Goal: Task Accomplishment & Management: Manage account settings

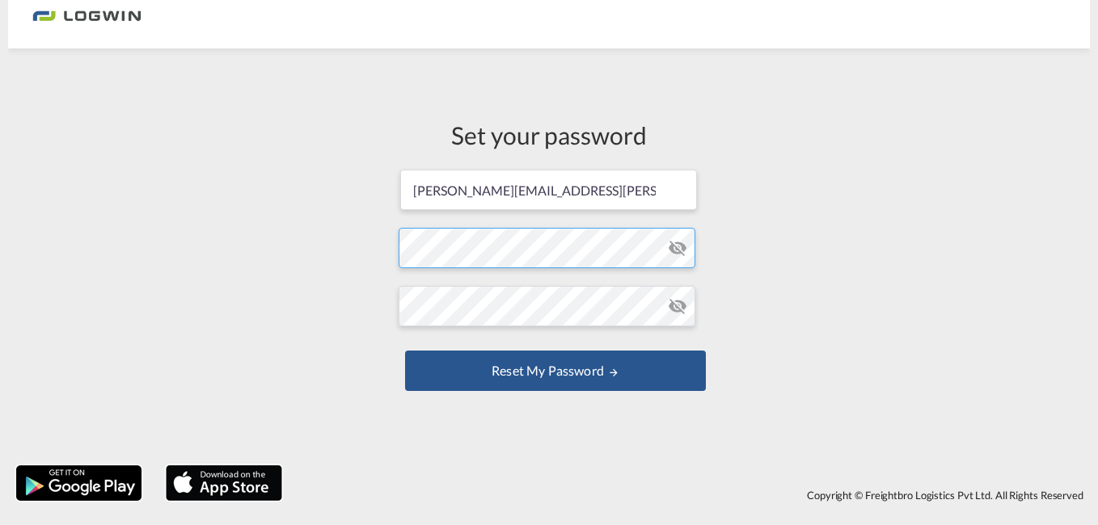
click at [493, 253] on form "[PERSON_NAME][EMAIL_ADDRESS][PERSON_NAME][DOMAIN_NAME] Password must contain th…" at bounding box center [549, 282] width 301 height 228
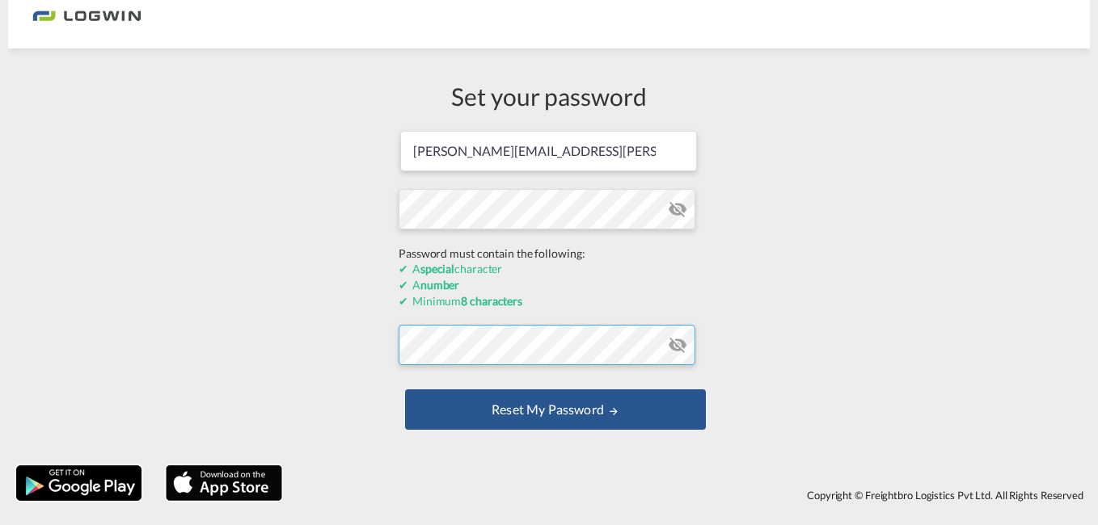
click at [458, 349] on form "[PERSON_NAME][EMAIL_ADDRESS][PERSON_NAME][DOMAIN_NAME] Password must contain th…" at bounding box center [549, 282] width 301 height 306
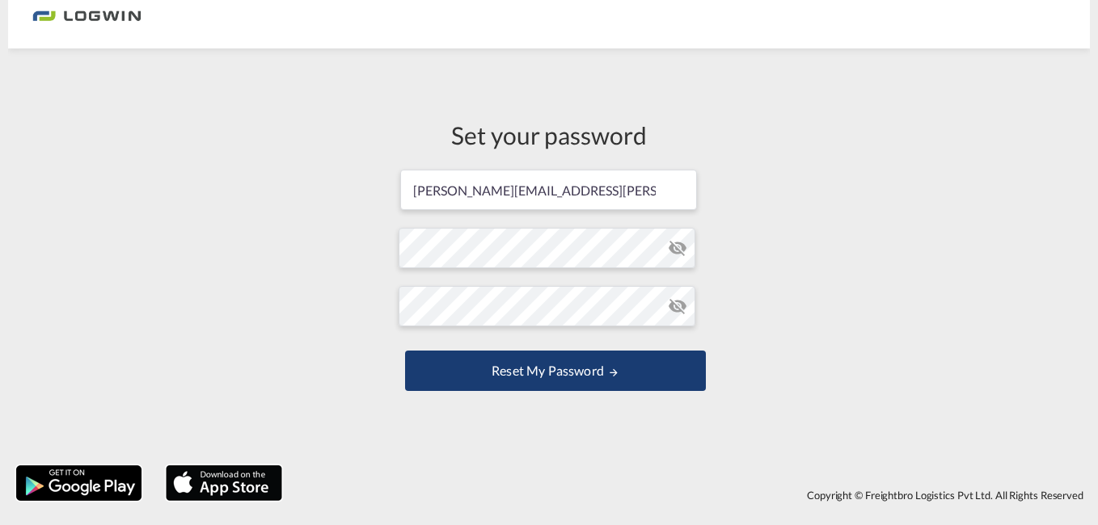
click at [517, 382] on button "Reset my password" at bounding box center [555, 371] width 301 height 40
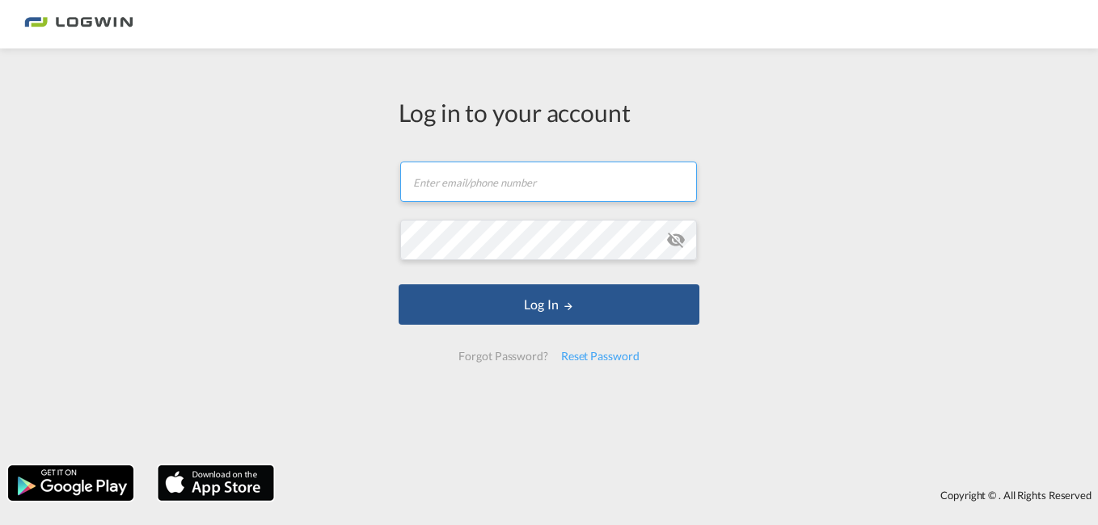
type input "[PERSON_NAME][EMAIL_ADDRESS][PERSON_NAME][DOMAIN_NAME]"
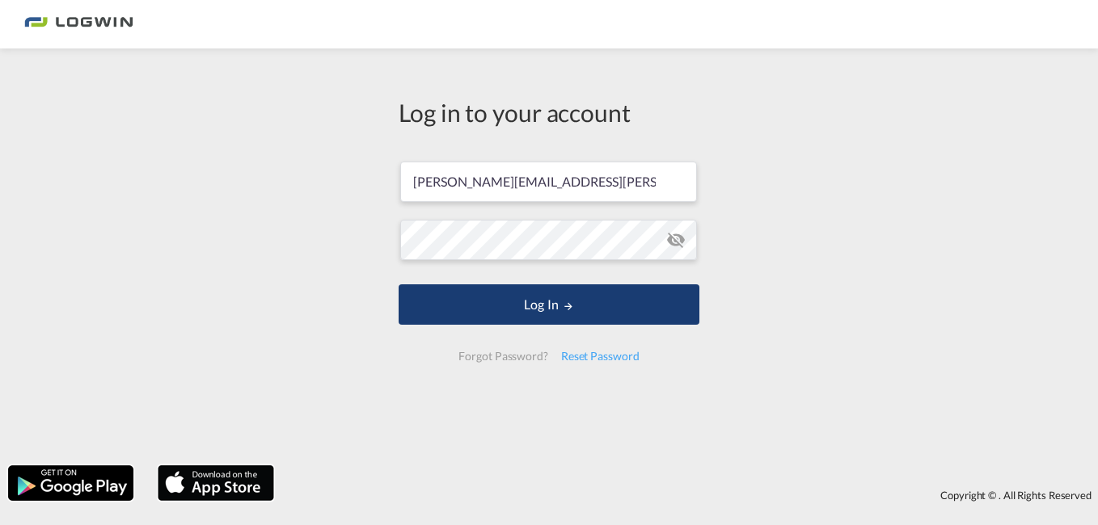
click at [586, 303] on button "Log In" at bounding box center [549, 305] width 301 height 40
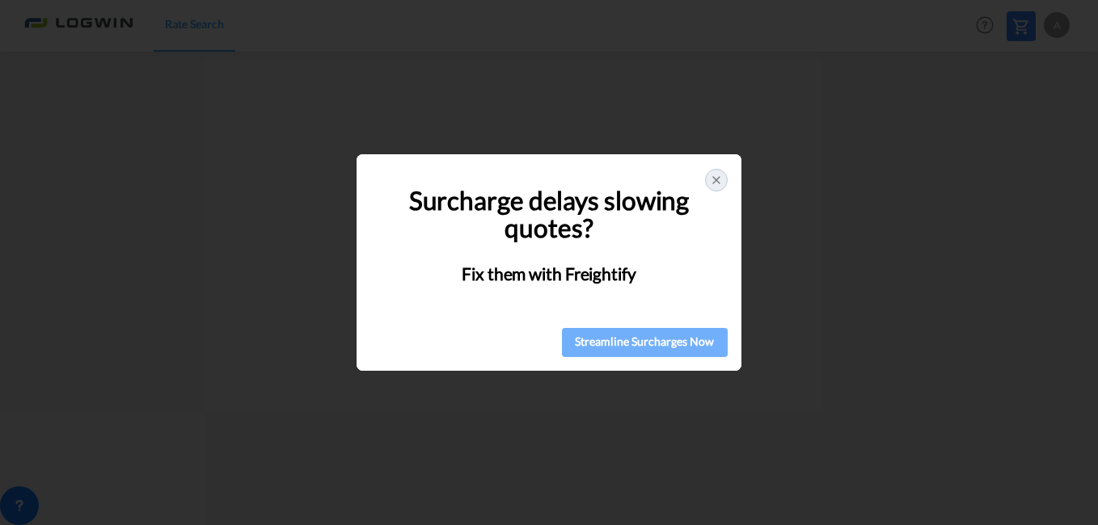
click at [610, 346] on div "Streamline Surcharges Now" at bounding box center [645, 342] width 156 height 24
